Goal: Transaction & Acquisition: Purchase product/service

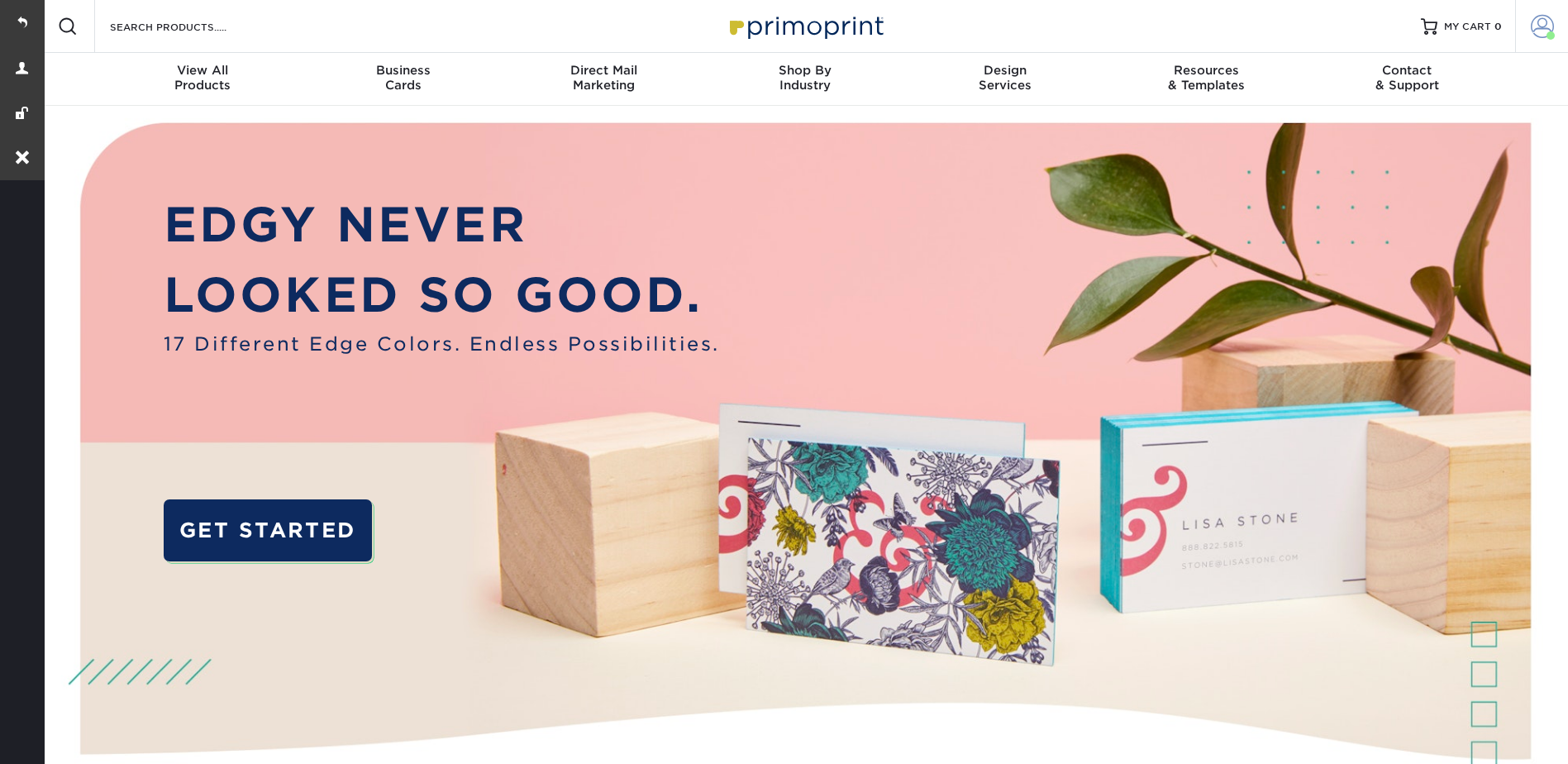
click at [1536, 16] on span at bounding box center [1541, 26] width 23 height 23
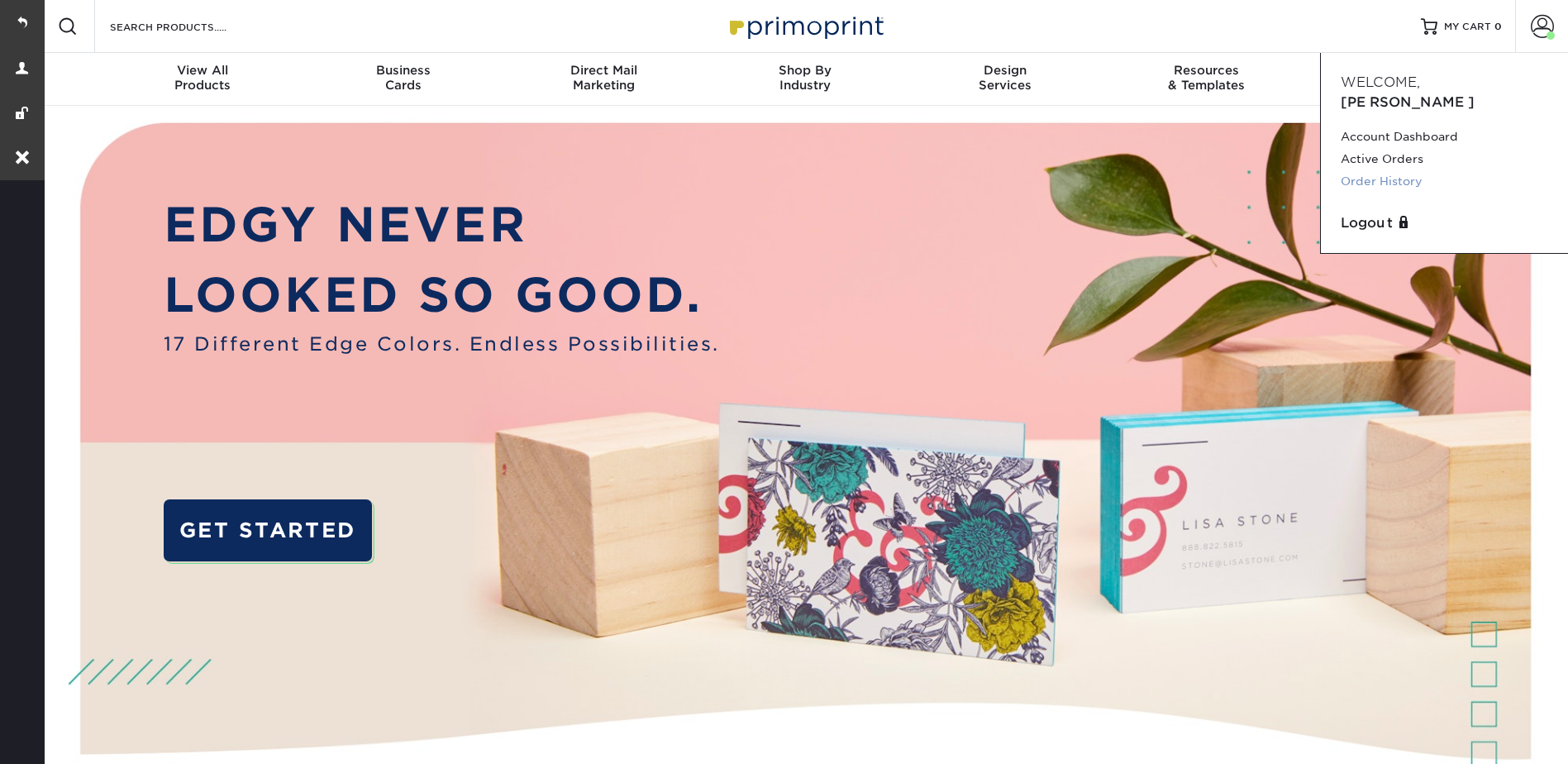
click at [1391, 171] on link "Order History" at bounding box center [1444, 182] width 208 height 22
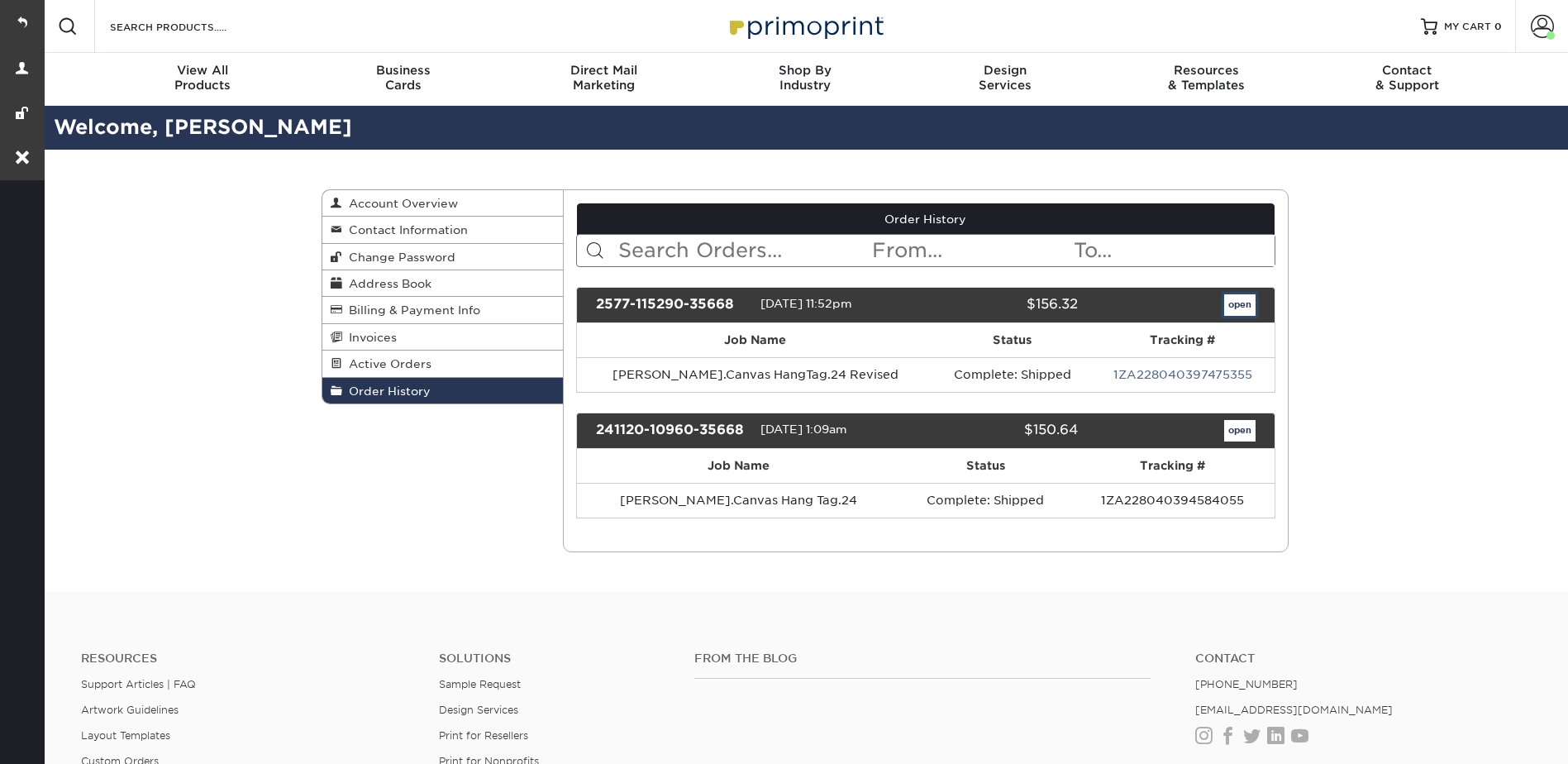
click at [1245, 302] on link "open" at bounding box center [1239, 305] width 31 height 22
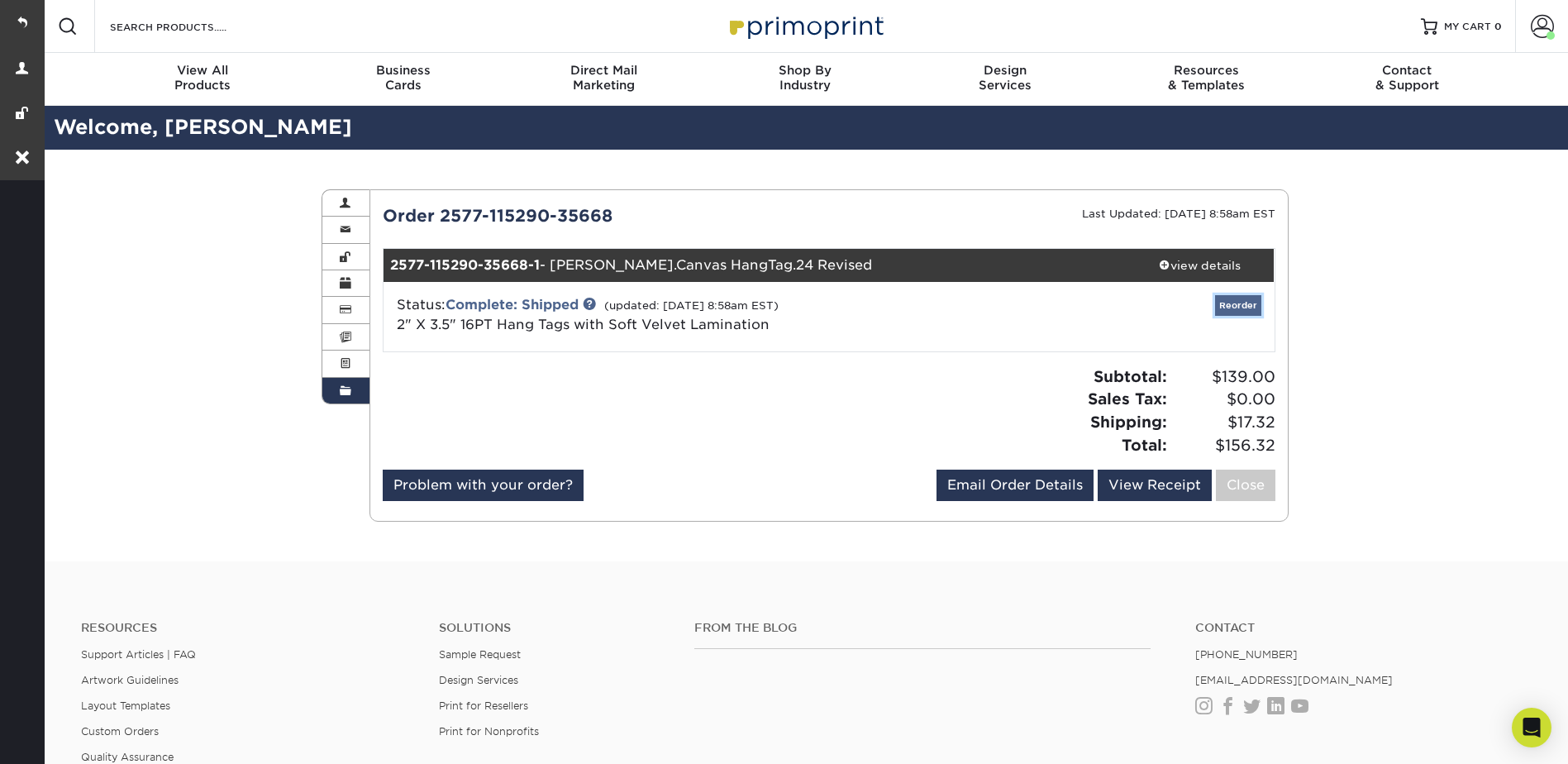
click at [1244, 303] on link "Reorder" at bounding box center [1238, 306] width 46 height 21
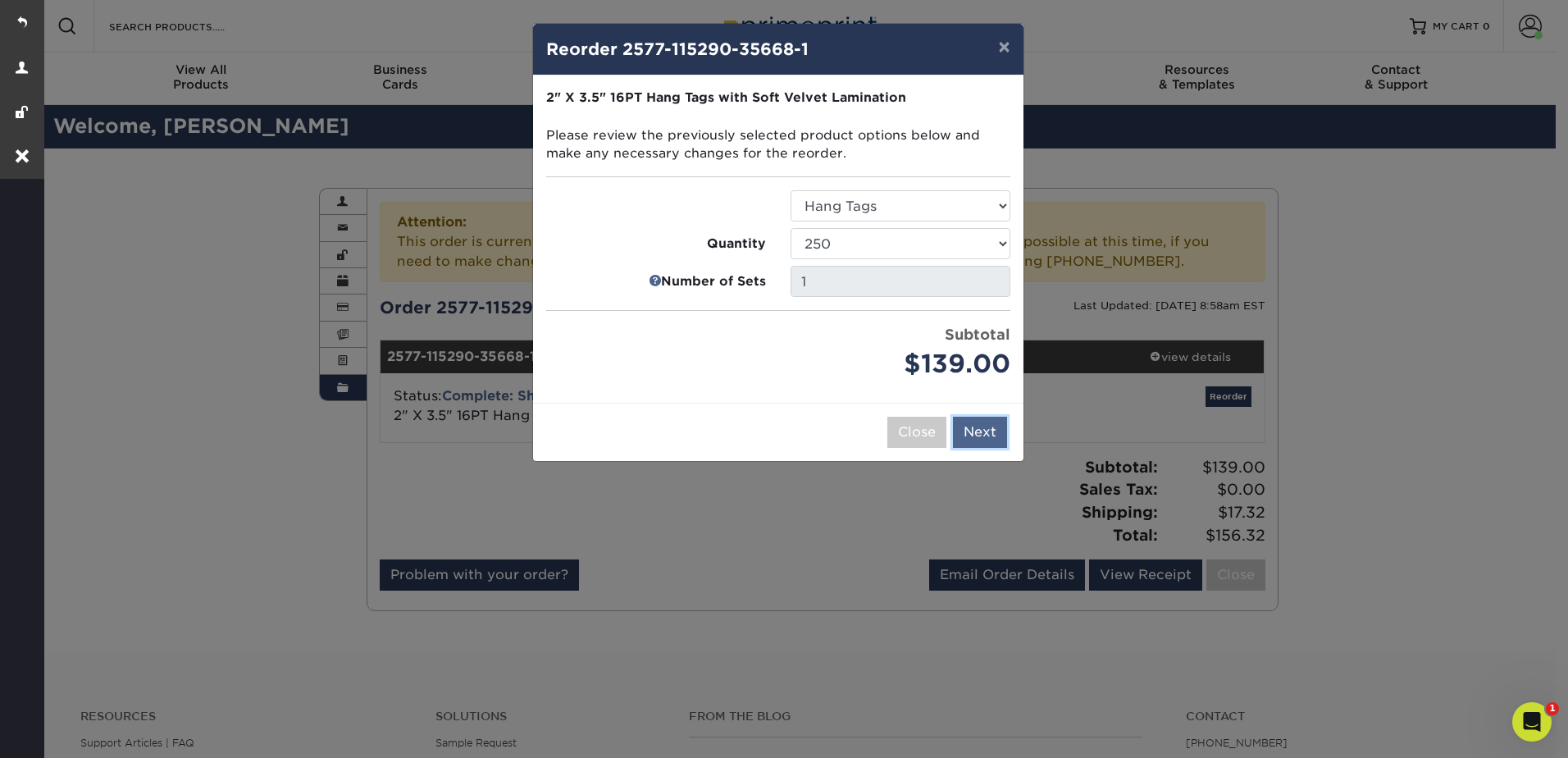
click at [983, 424] on button "Next" at bounding box center [979, 432] width 54 height 31
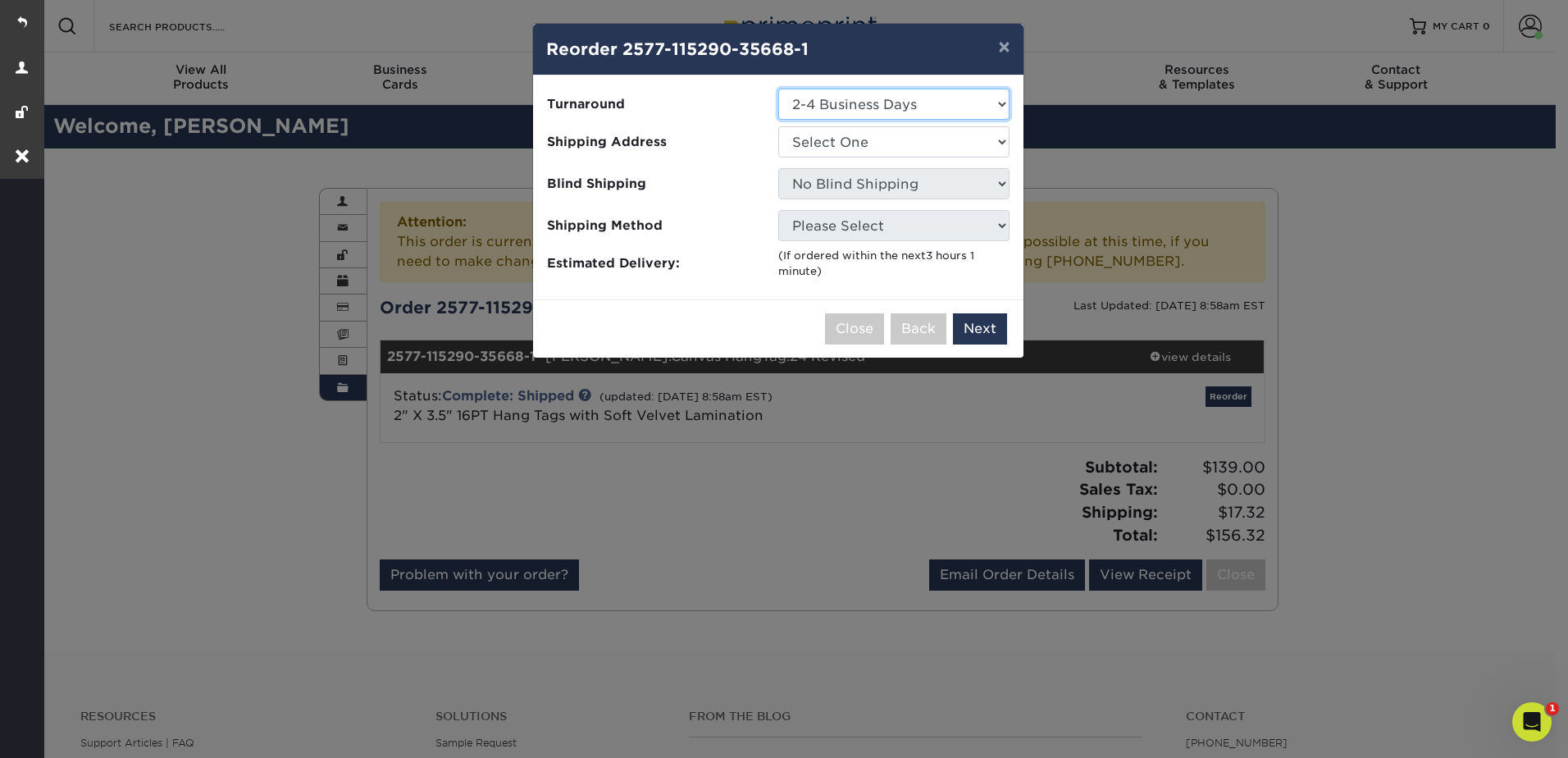
click at [833, 112] on select "Select One 2-4 Business Days" at bounding box center [894, 104] width 232 height 31
click at [842, 136] on select "Select One Newton Supply Co." at bounding box center [894, 142] width 232 height 31
select select "276368"
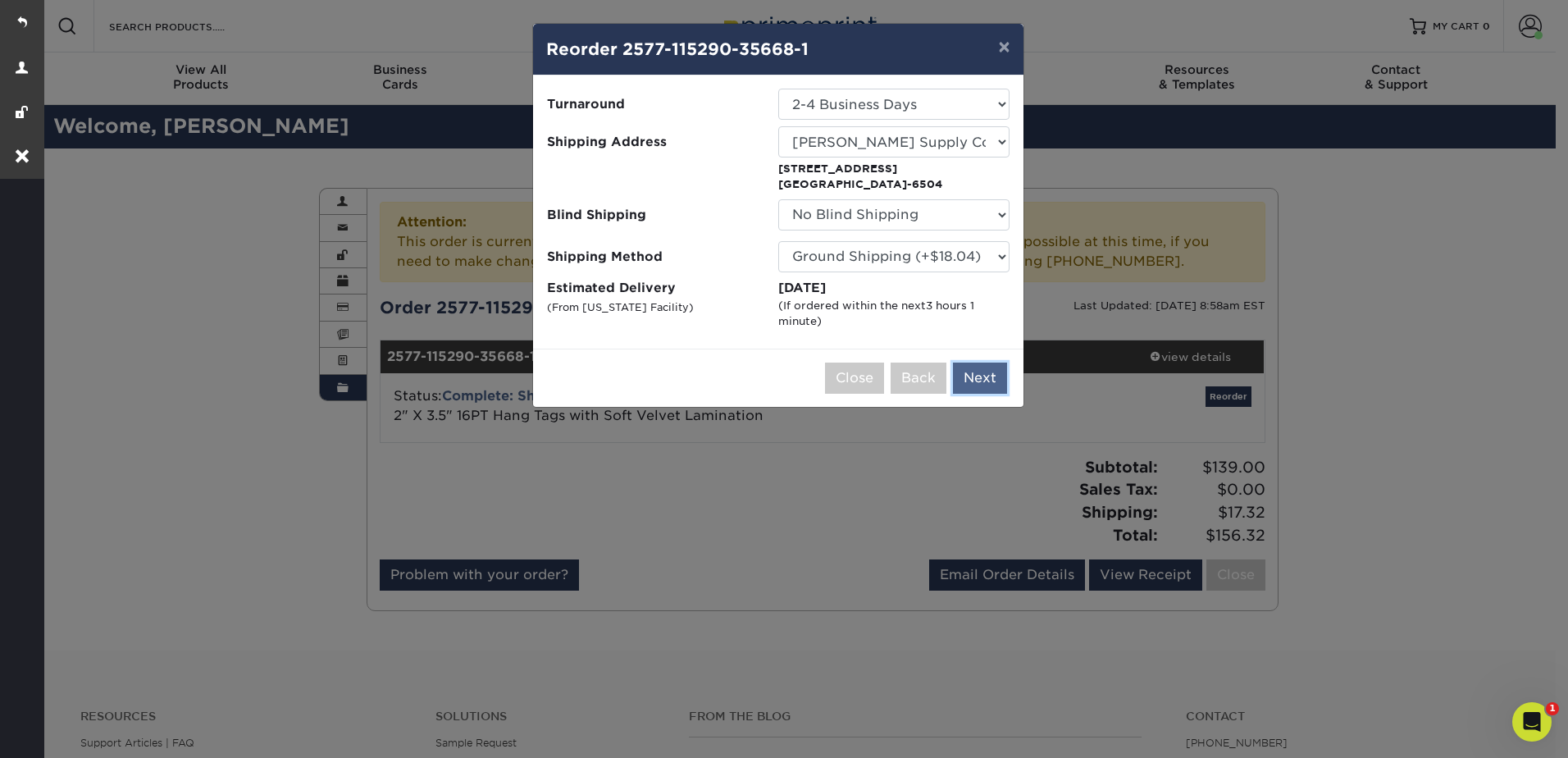
click at [985, 389] on button "Next" at bounding box center [979, 378] width 54 height 31
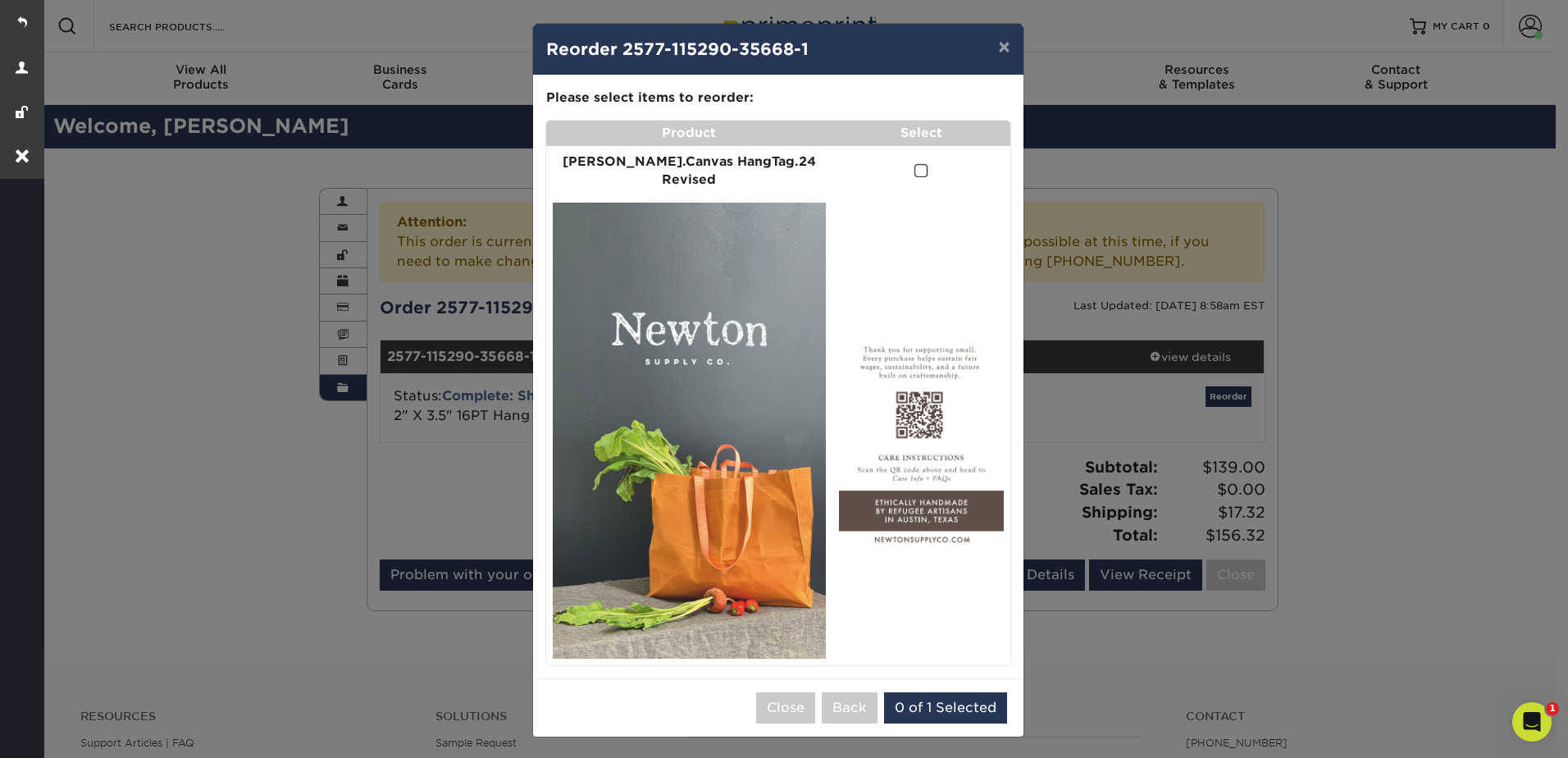
click at [907, 143] on th "Select" at bounding box center [921, 133] width 178 height 26
click at [914, 163] on span at bounding box center [921, 171] width 14 height 15
click at [0, 0] on input "checkbox" at bounding box center [0, 0] width 0 height 0
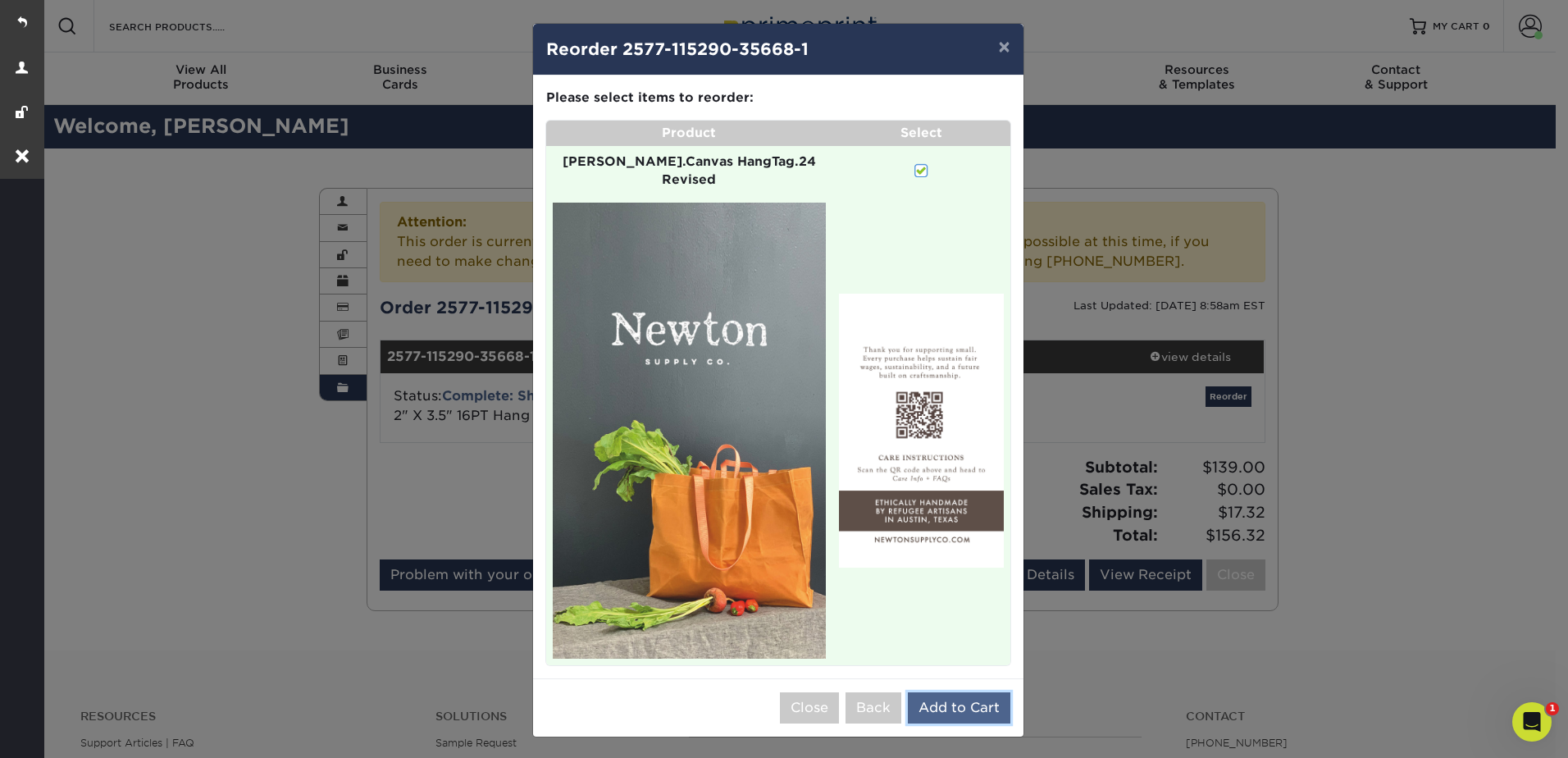
click at [953, 692] on button "Add to Cart" at bounding box center [959, 708] width 103 height 31
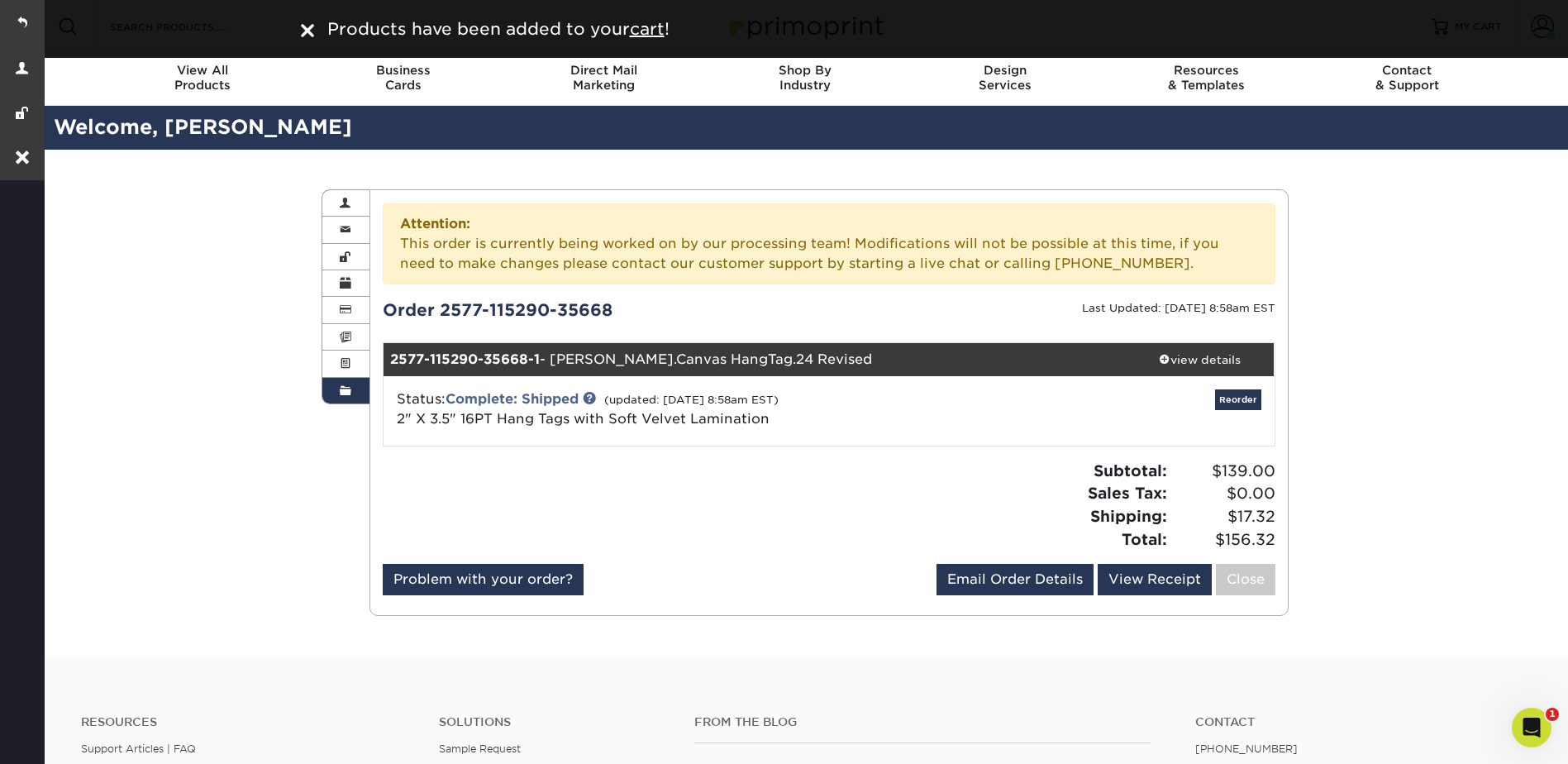
click at [1483, 329] on div "Order History Account Overview Contact Information Change Password Address Book…" at bounding box center [804, 402] width 1527 height 506
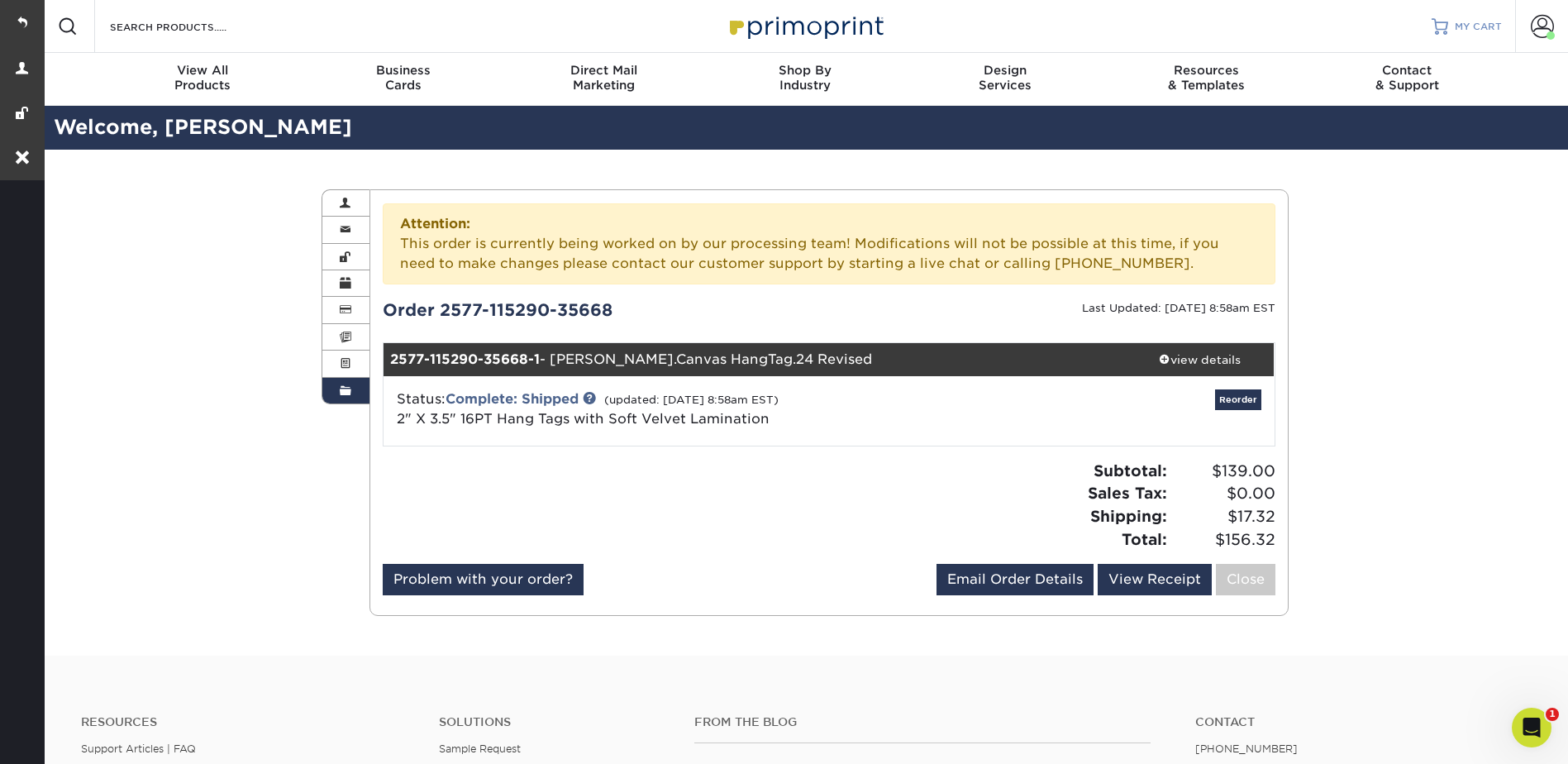
click at [1453, 24] on link "MY CART" at bounding box center [1466, 26] width 71 height 53
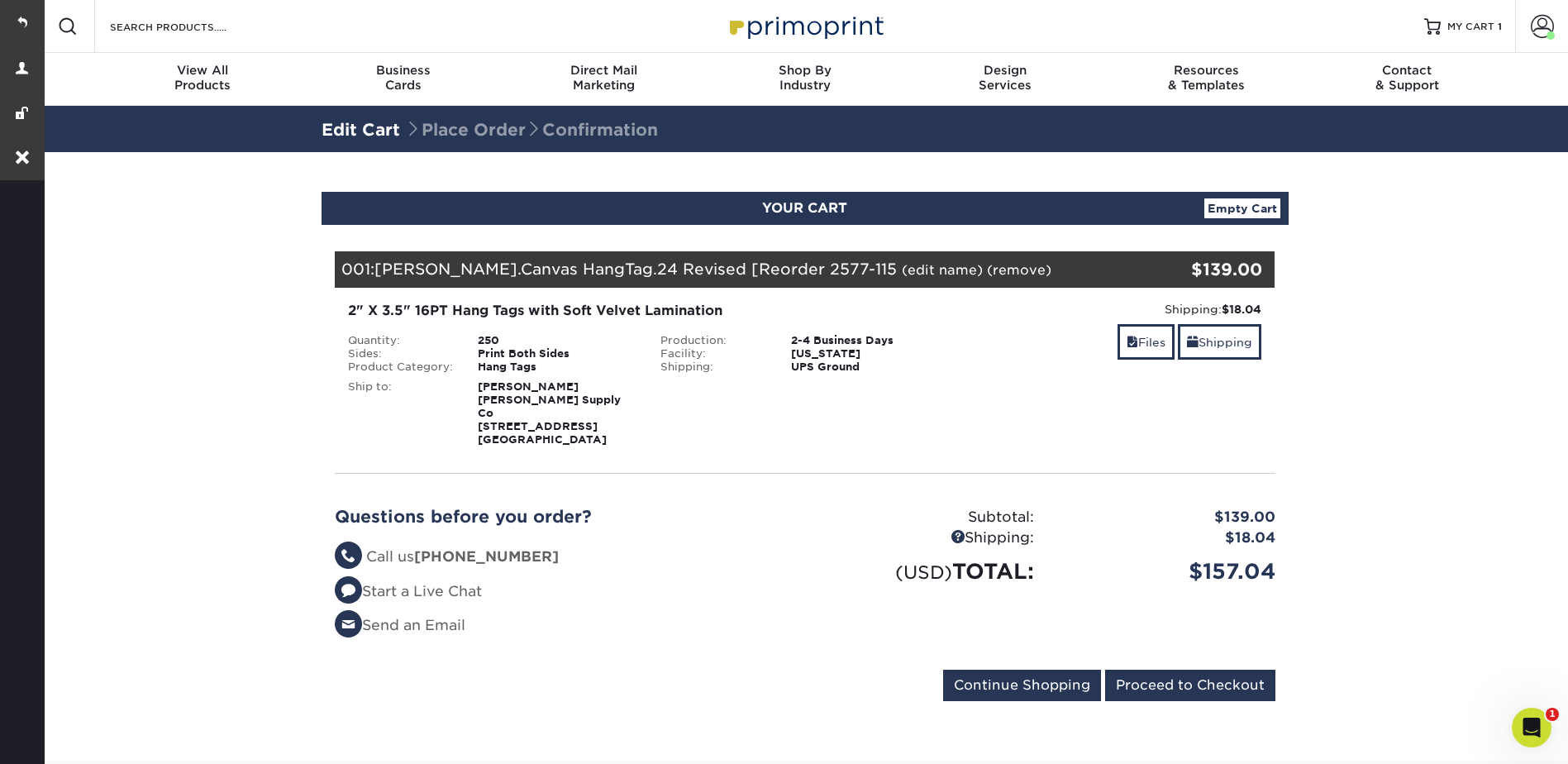
click at [902, 271] on link "(edit name)" at bounding box center [942, 270] width 81 height 16
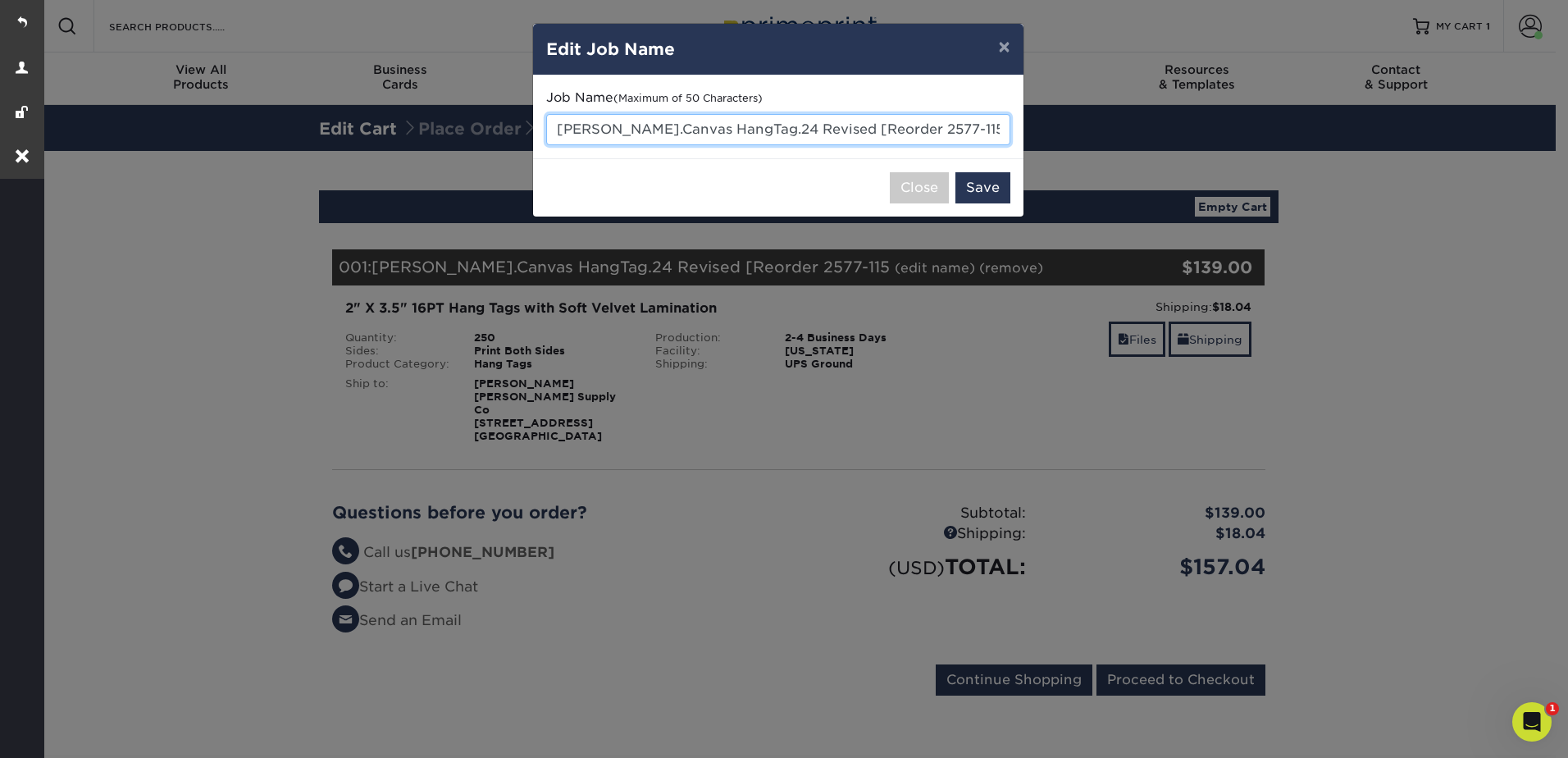
click at [743, 130] on input "[PERSON_NAME].Canvas HangTag.24 Revised [Reorder 2577-115" at bounding box center [778, 129] width 464 height 31
drag, startPoint x: 805, startPoint y: 126, endPoint x: 978, endPoint y: 138, distance: 173.4
click at [978, 138] on input "[PERSON_NAME].Canvas HangTag.25 Revised [Reorder 2577-115" at bounding box center [778, 129] width 464 height 31
type input "[PERSON_NAME].Canvas HangTag.25 Revised"
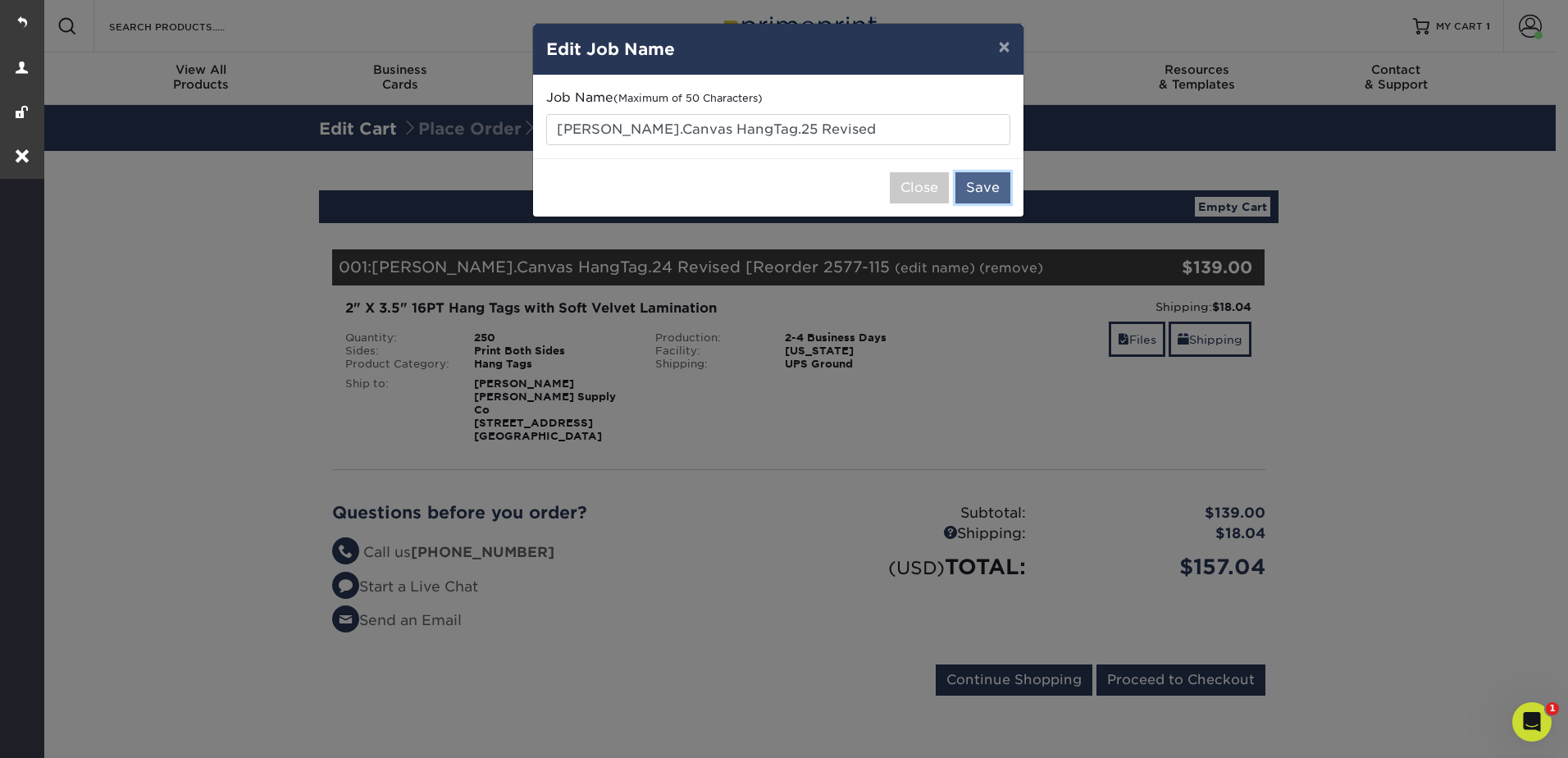
click at [984, 181] on button "Save" at bounding box center [983, 188] width 55 height 31
click at [1135, 339] on div "× Edit Job Name Job Name (Maximum of 50 Characters) [PERSON_NAME].Canvas HangTa…" at bounding box center [784, 379] width 1568 height 758
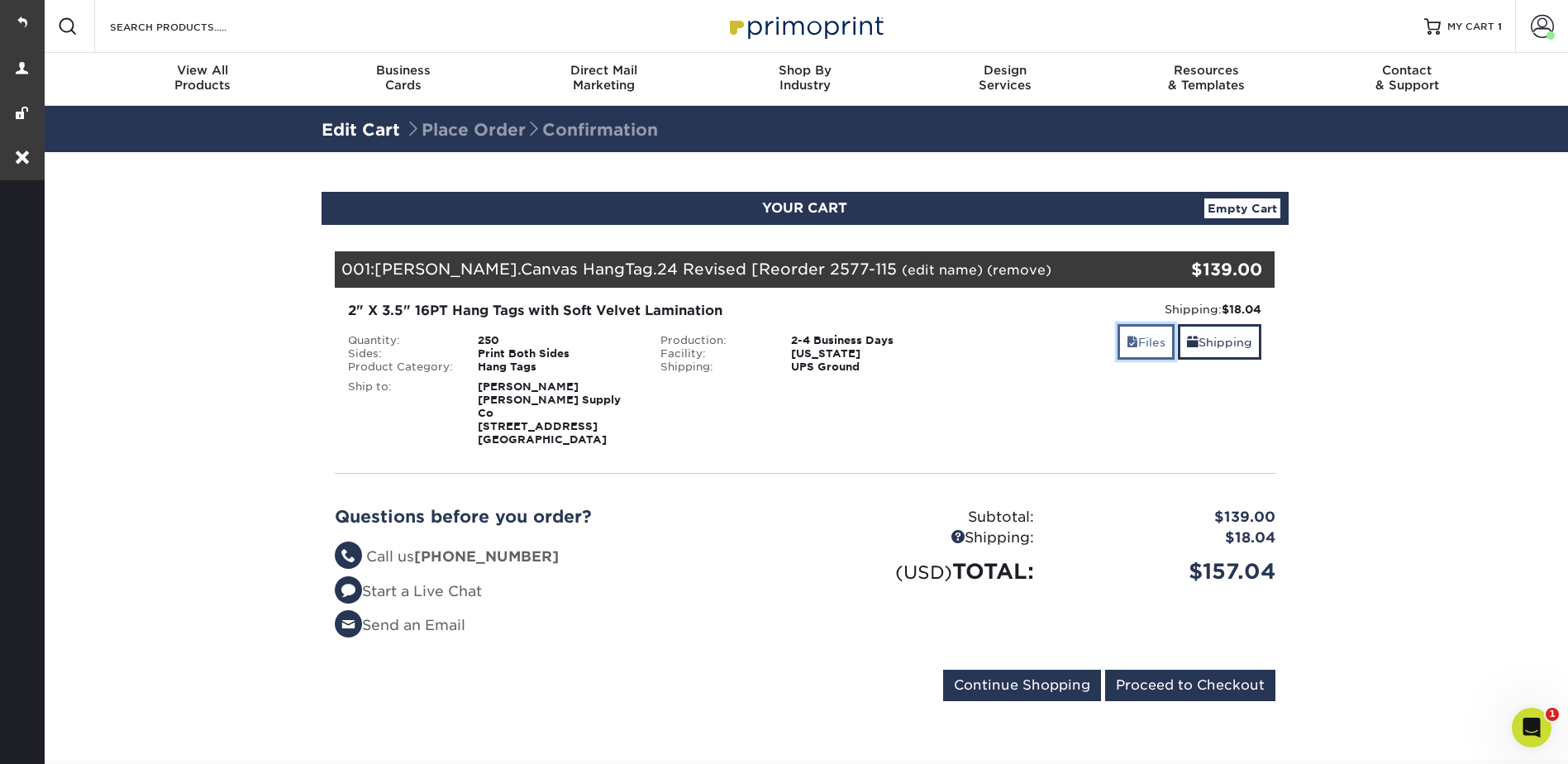
click at [1143, 342] on link "Files" at bounding box center [1146, 341] width 57 height 35
click at [990, 257] on div "001: Newton.Canvas HangTag.25 Revised (edit name) (remove) Are you sure you wan…" at bounding box center [727, 270] width 784 height 36
click at [1122, 326] on link "Files" at bounding box center [1146, 341] width 57 height 35
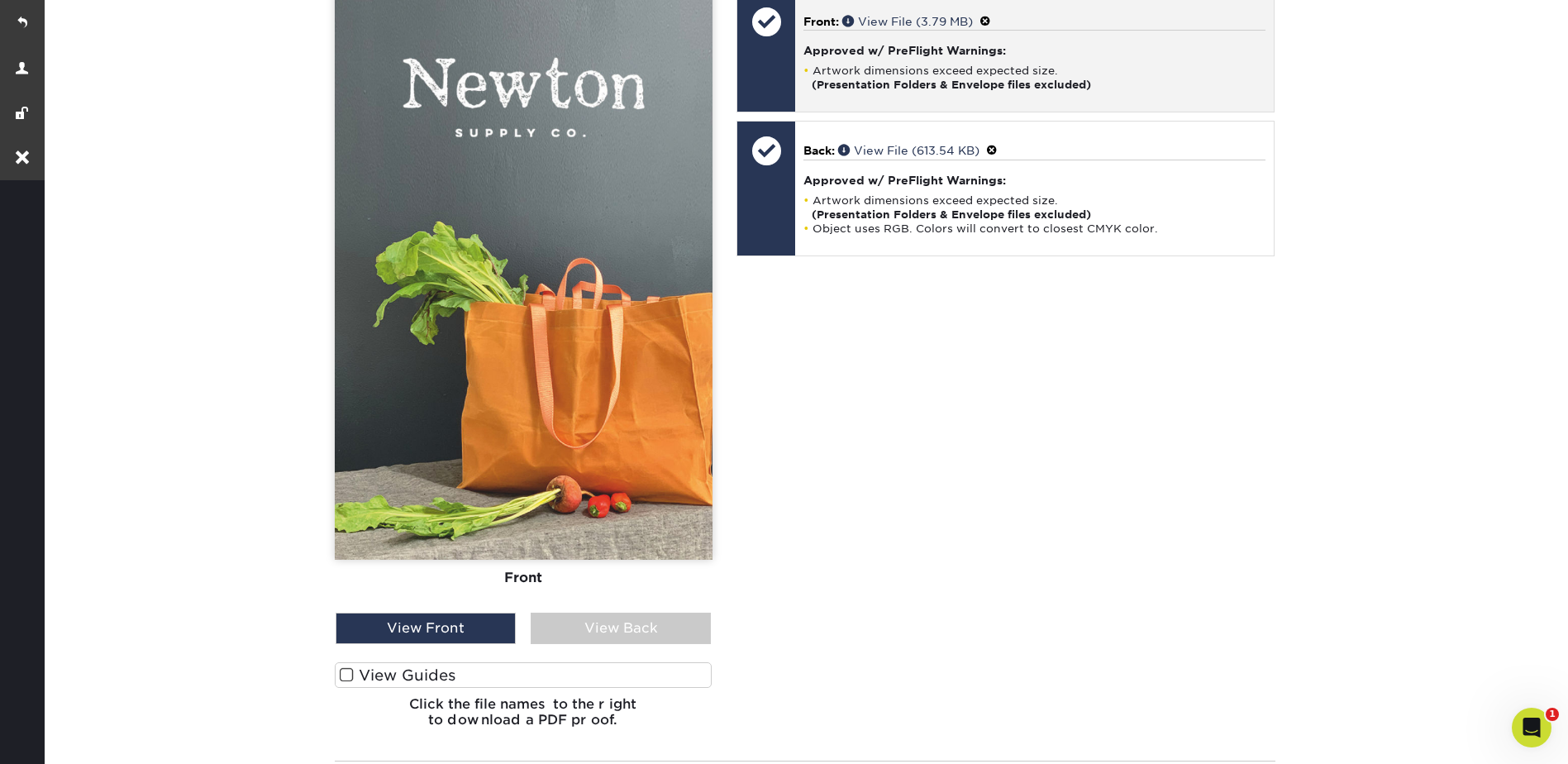
click at [989, 15] on span at bounding box center [984, 21] width 11 height 13
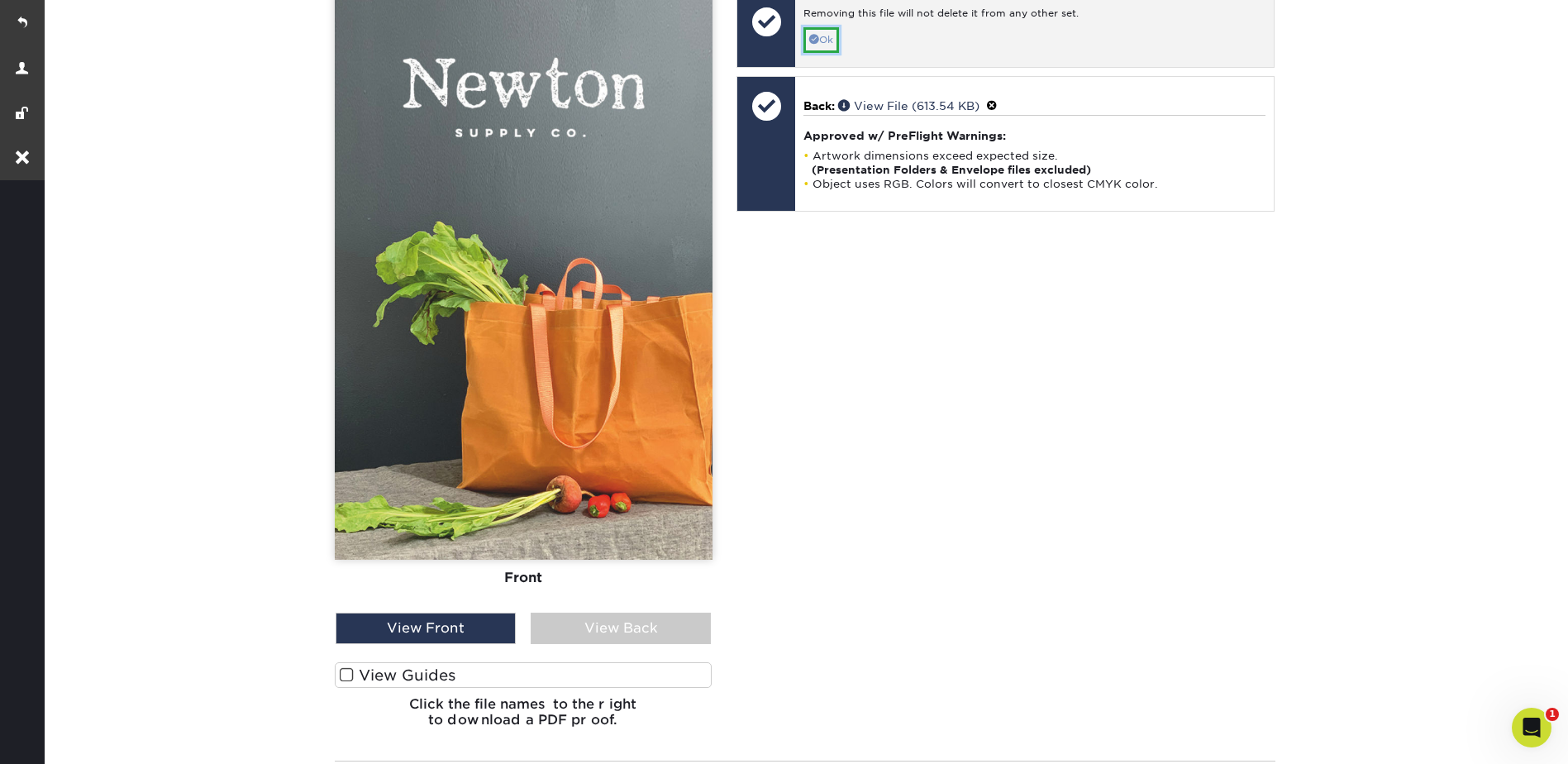
click at [825, 31] on link "Ok" at bounding box center [821, 40] width 35 height 26
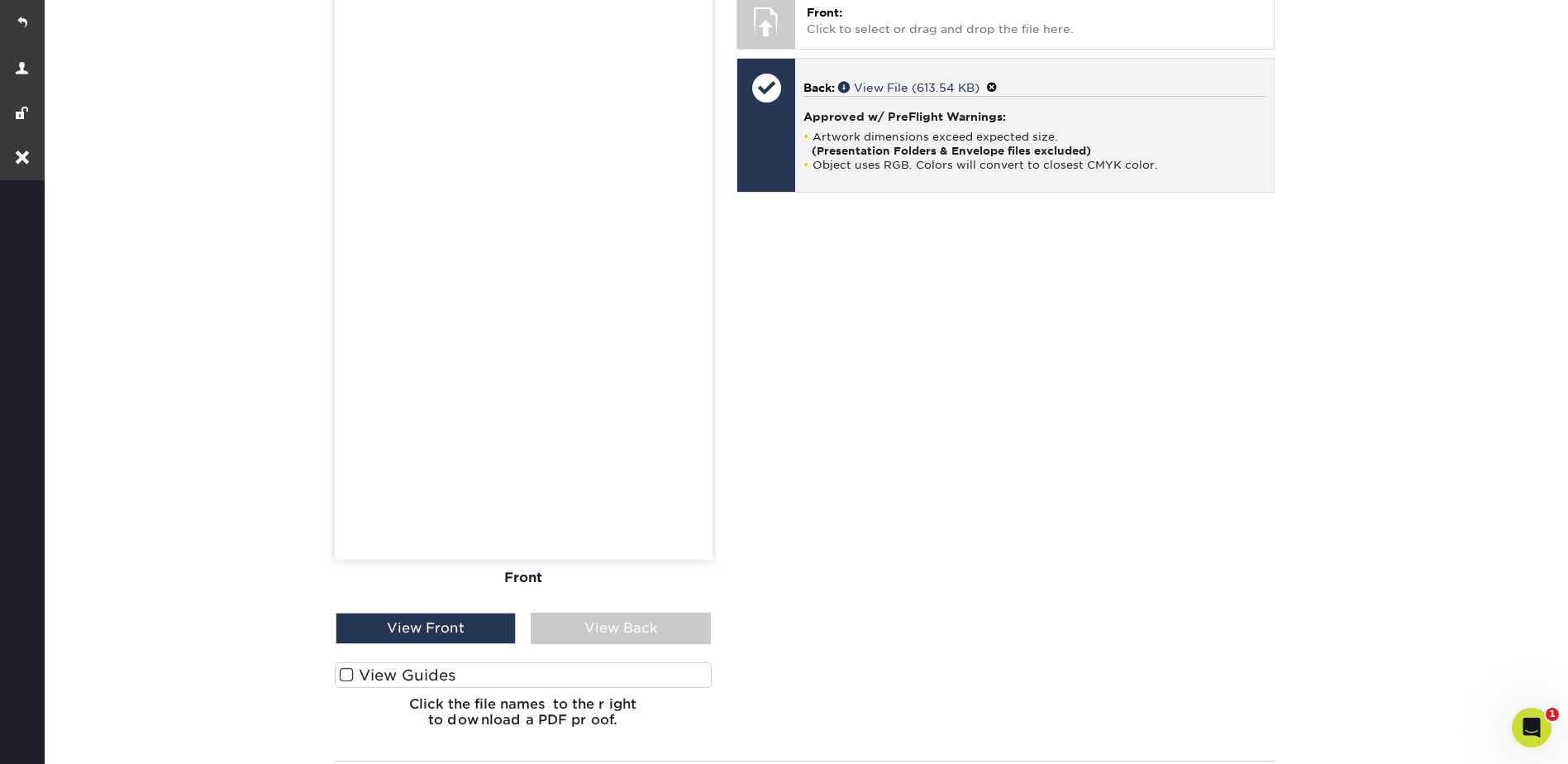
click at [997, 81] on span at bounding box center [991, 87] width 11 height 13
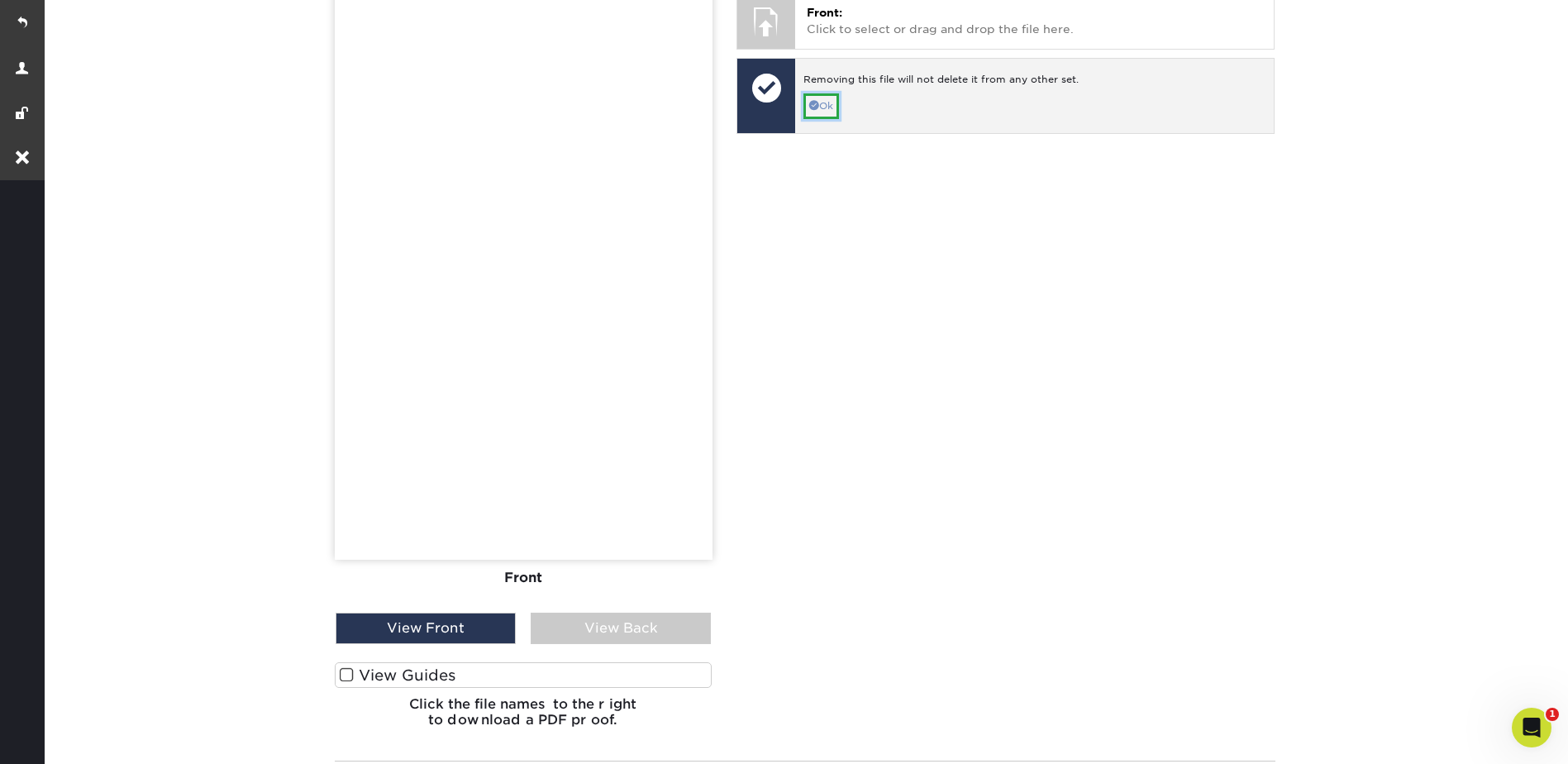
click at [821, 96] on link "Ok" at bounding box center [821, 106] width 35 height 26
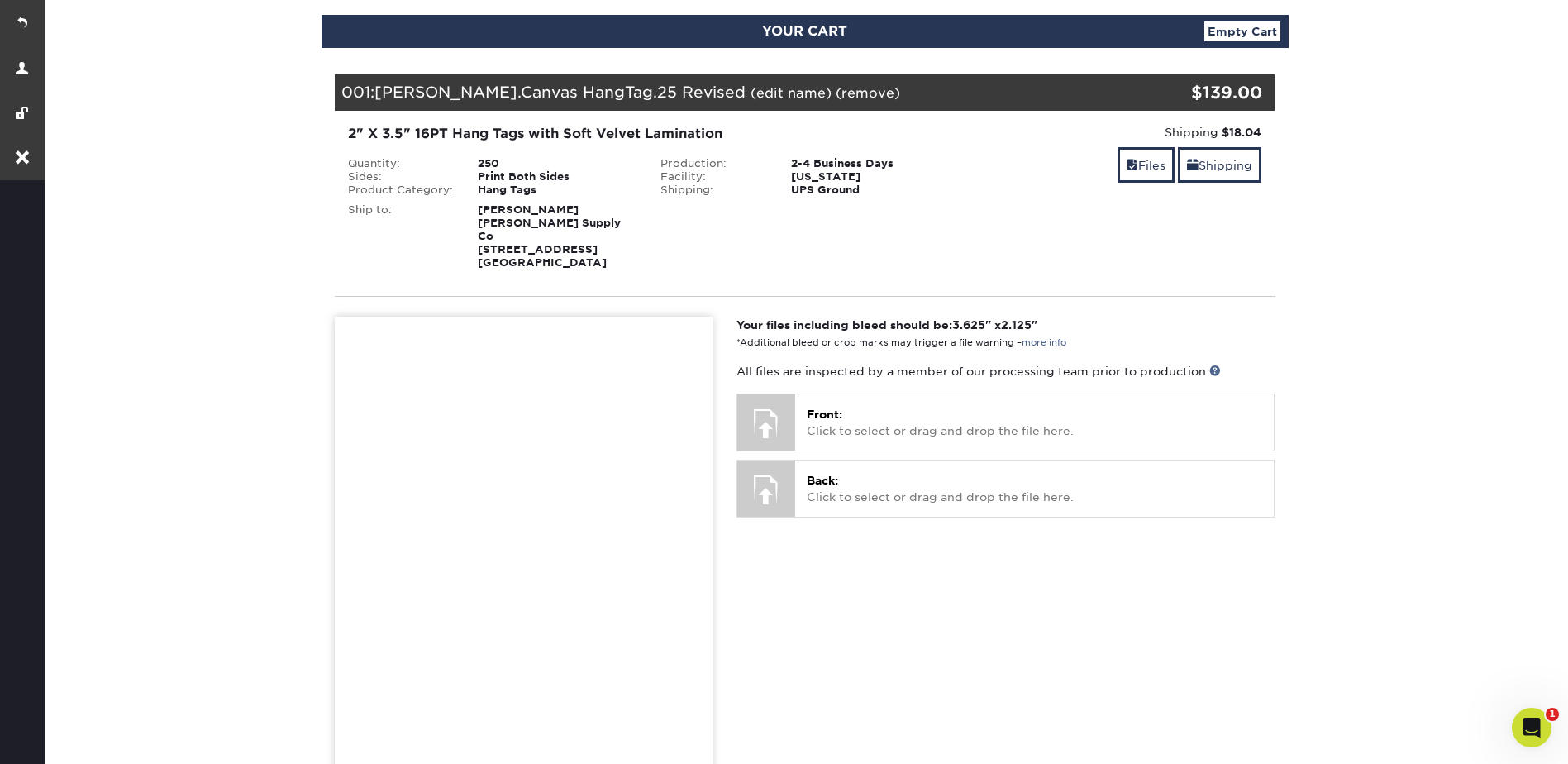
scroll to position [83, 0]
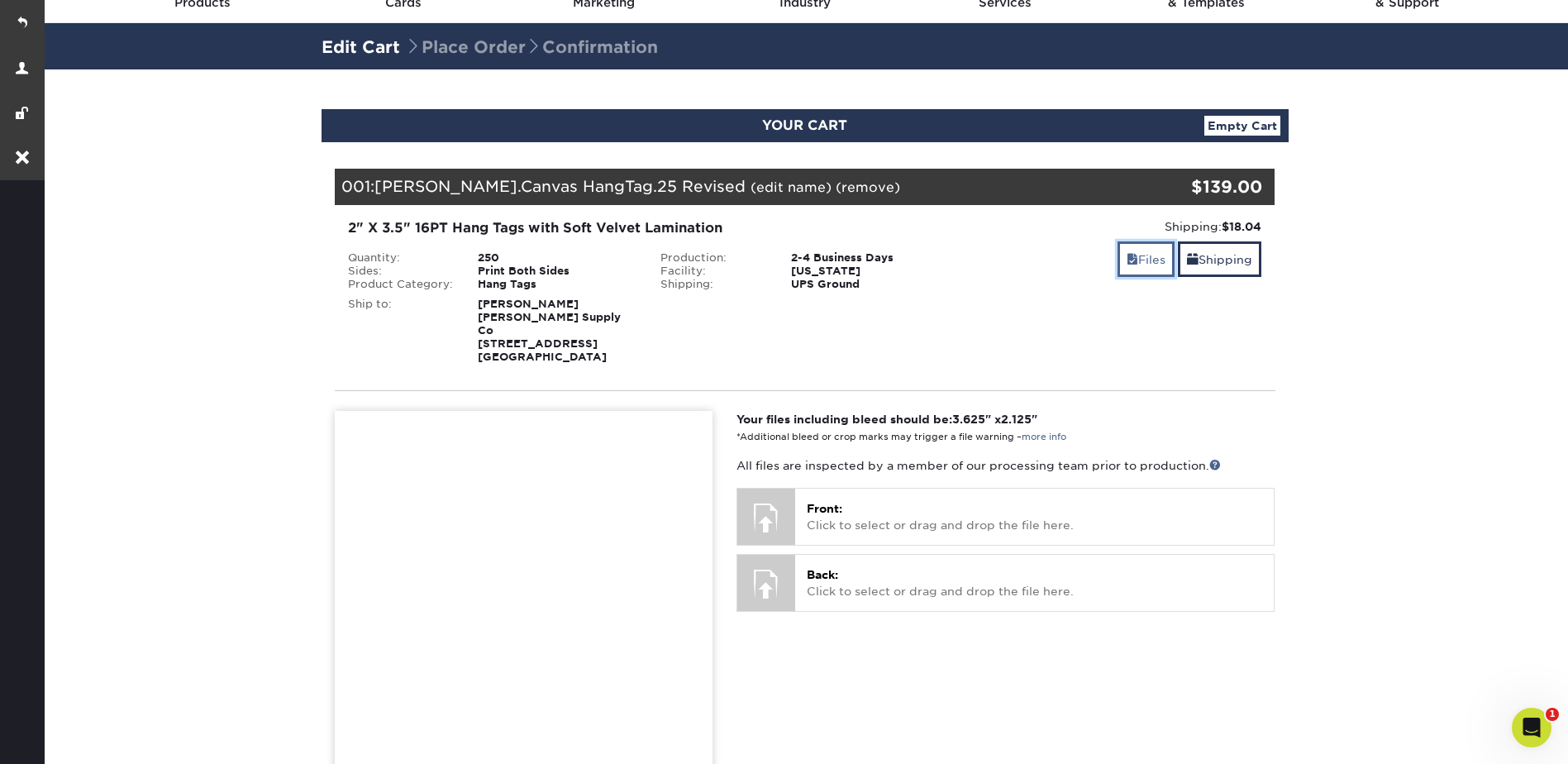
click at [1150, 258] on link "Files" at bounding box center [1146, 258] width 57 height 35
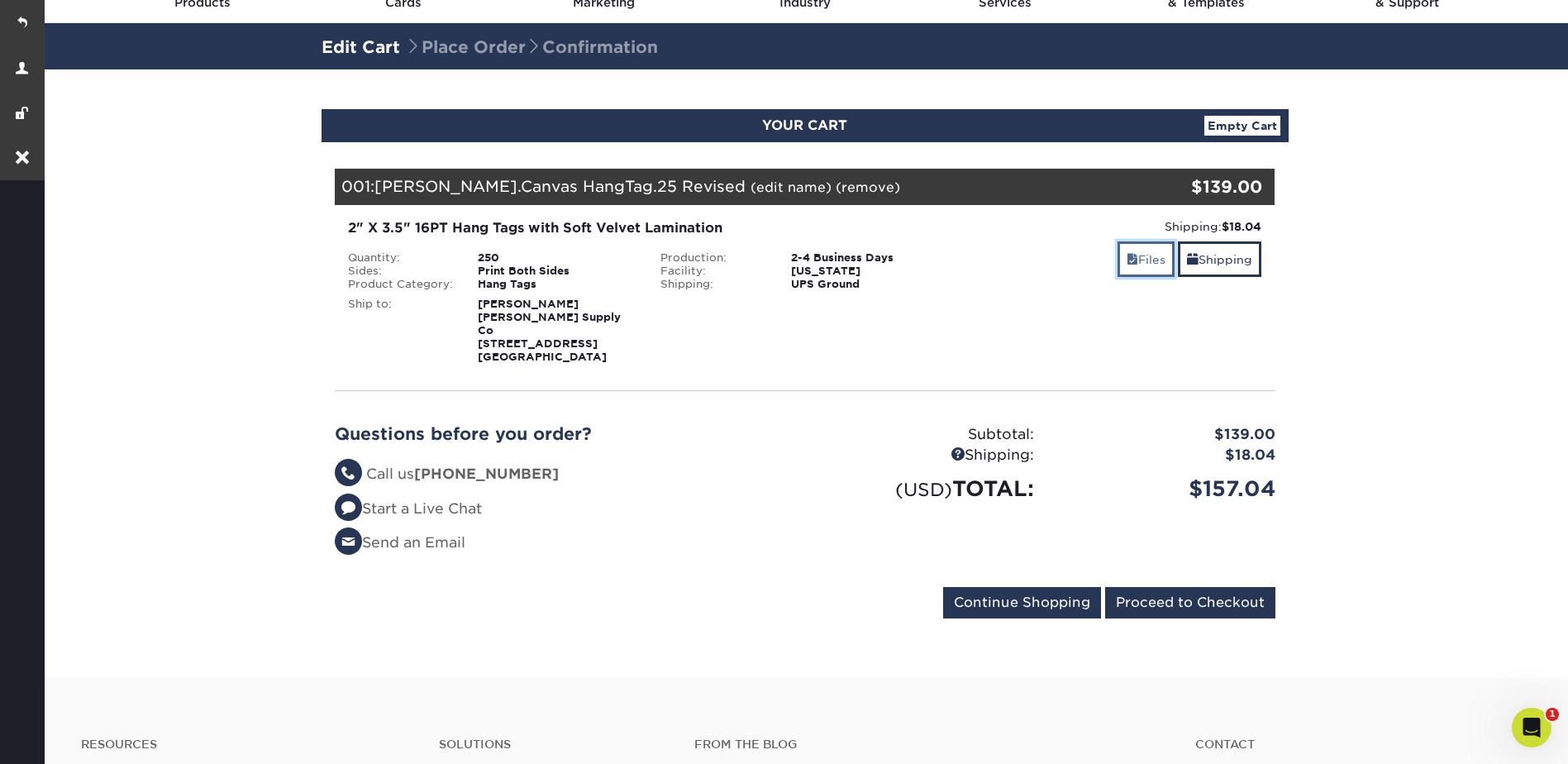
click at [1147, 261] on link "Files" at bounding box center [1146, 258] width 57 height 35
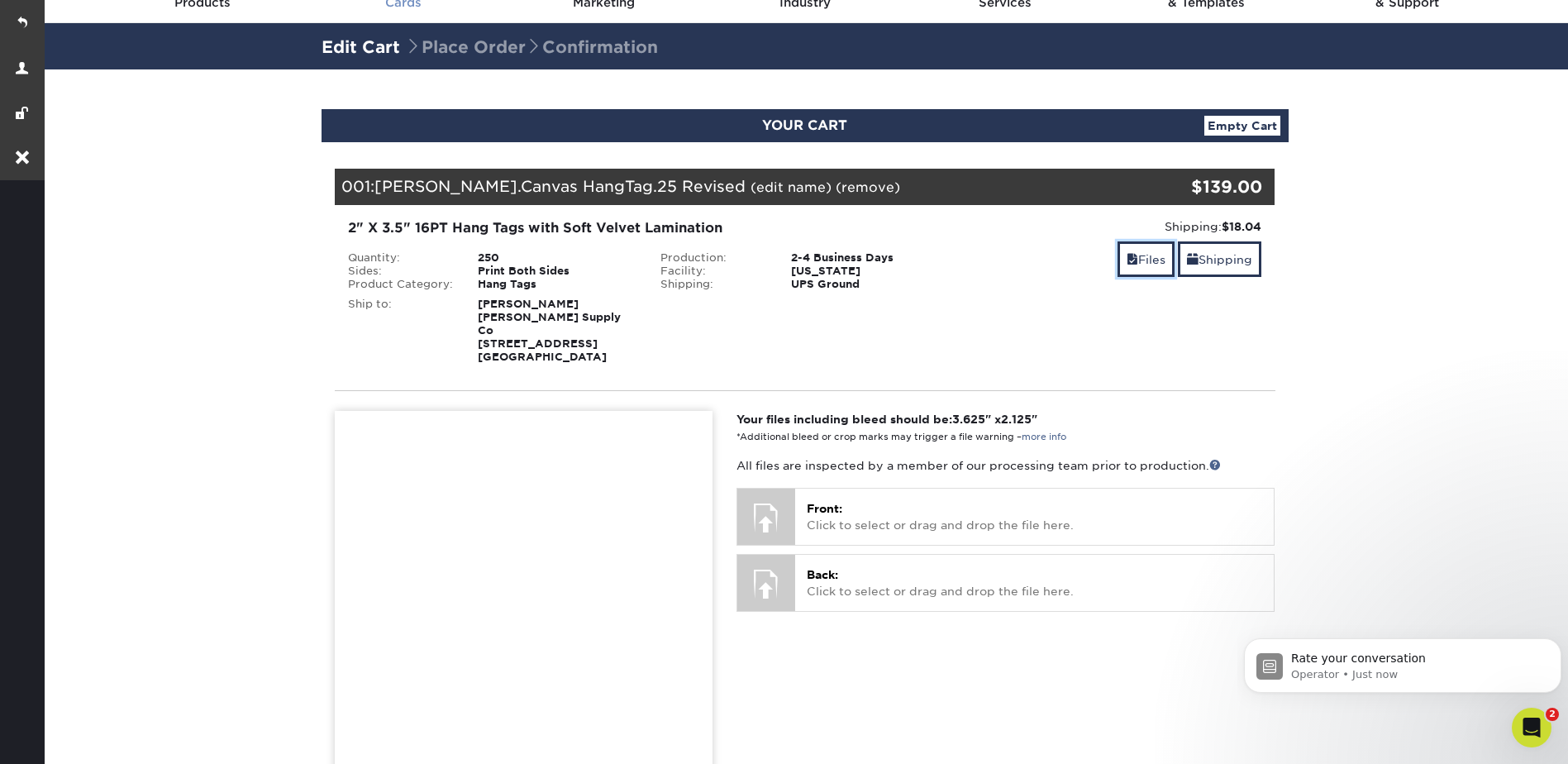
scroll to position [0, 0]
click at [21, 22] on link at bounding box center [22, 22] width 45 height 45
